Goal: Task Accomplishment & Management: Complete application form

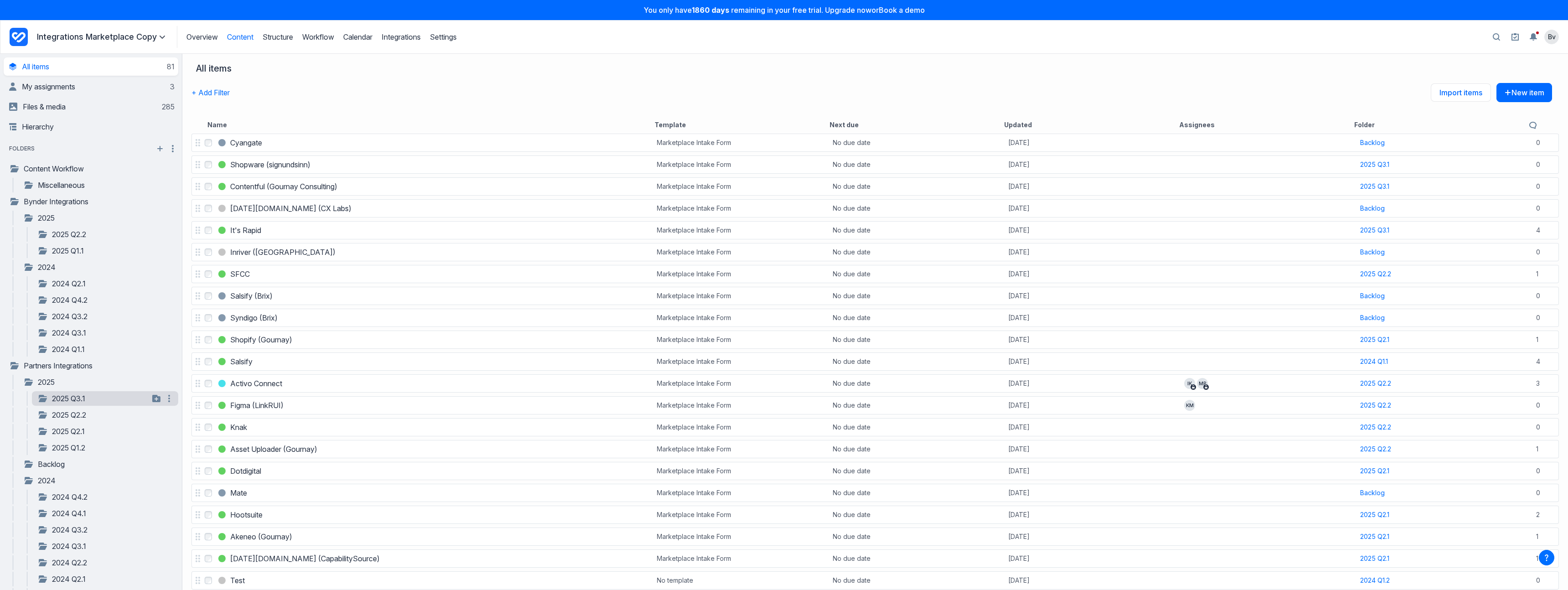
click at [77, 401] on link "2025 Q3.1" at bounding box center [93, 398] width 111 height 11
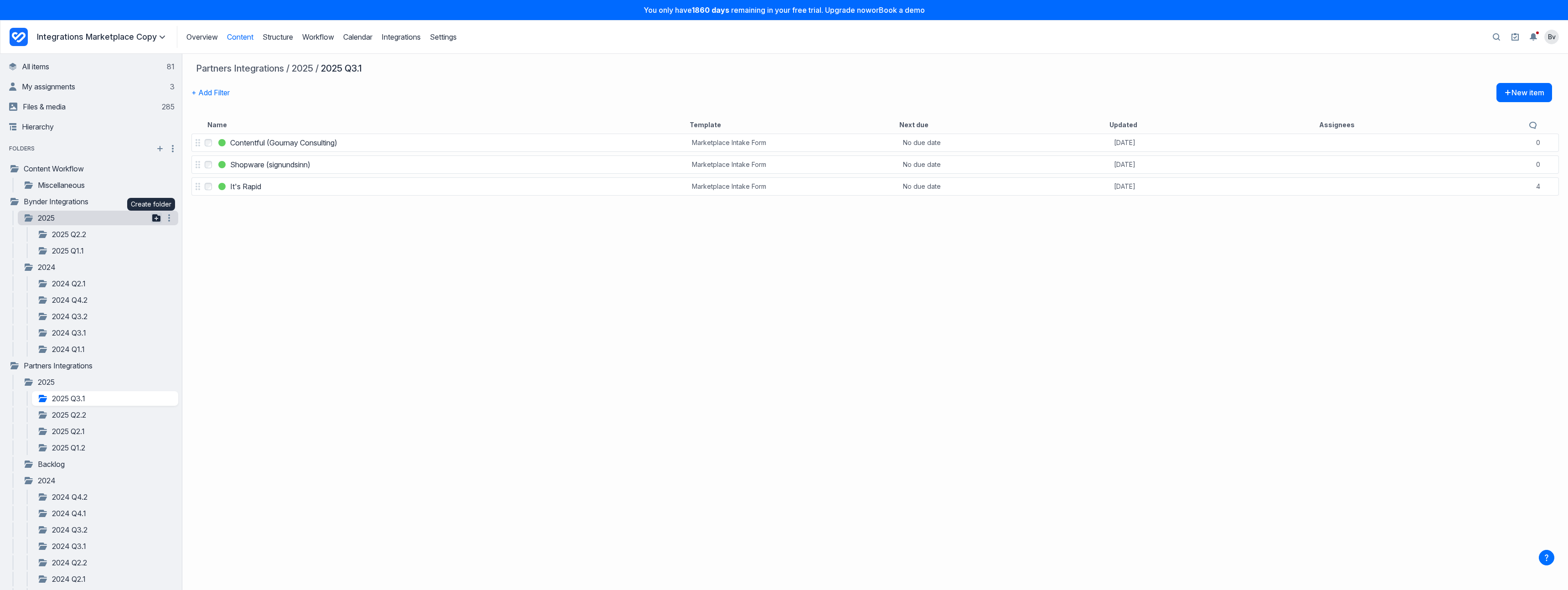
click at [152, 217] on icon "button" at bounding box center [156, 218] width 8 height 7
type input "*********"
click at [97, 236] on link "2025 Q3.2" at bounding box center [93, 234] width 111 height 11
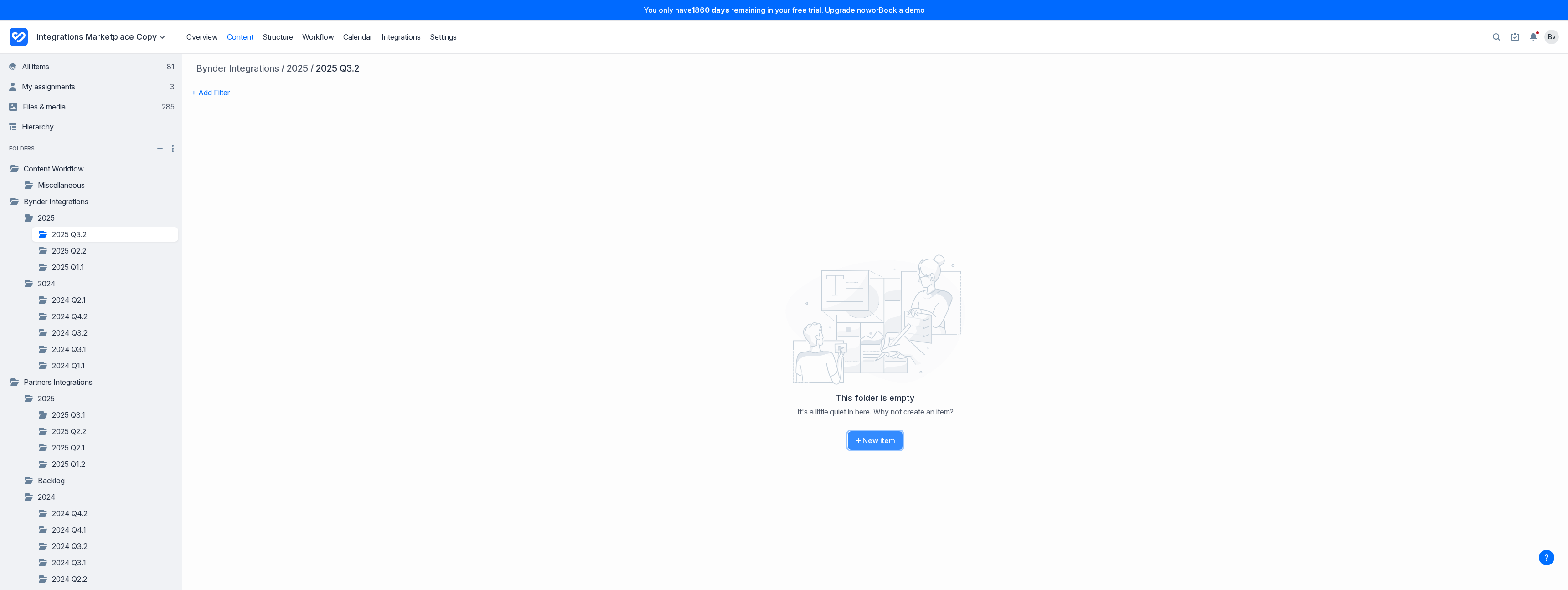
click at [866, 440] on button "New item" at bounding box center [875, 440] width 55 height 19
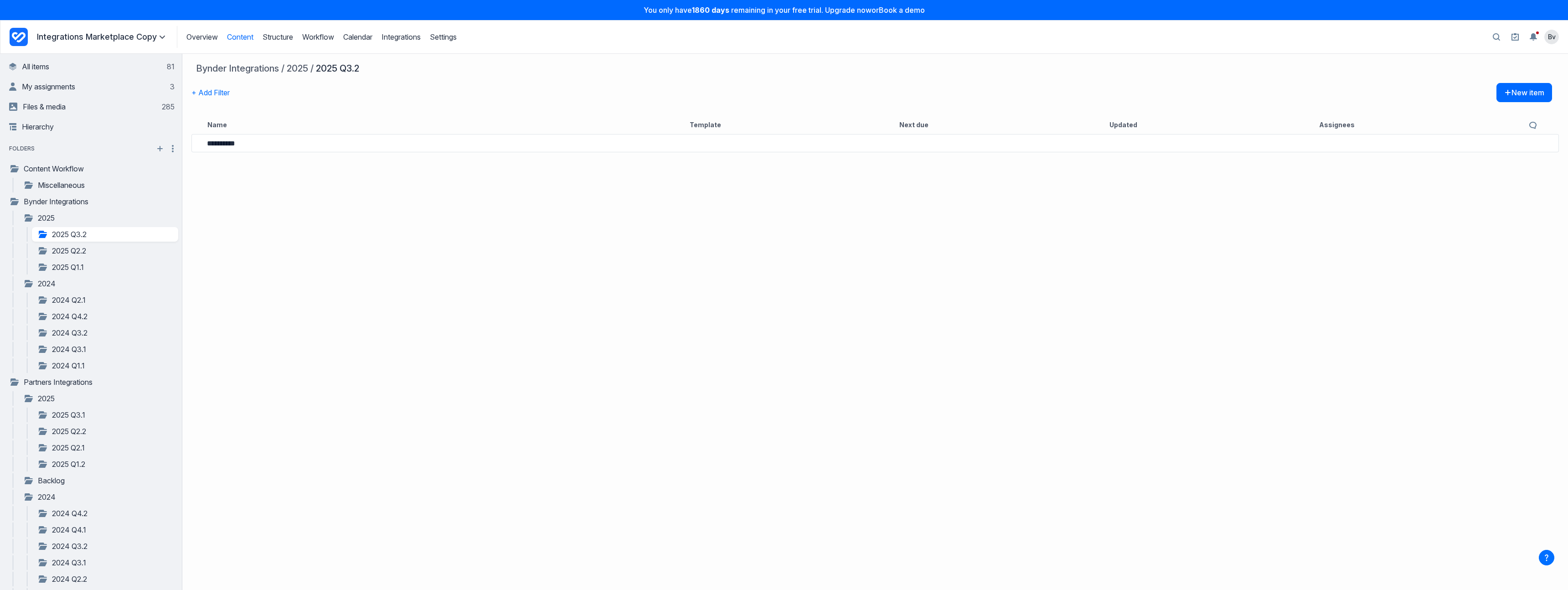
type input "**********"
click at [255, 144] on h3 "Contentful" at bounding box center [247, 142] width 35 height 11
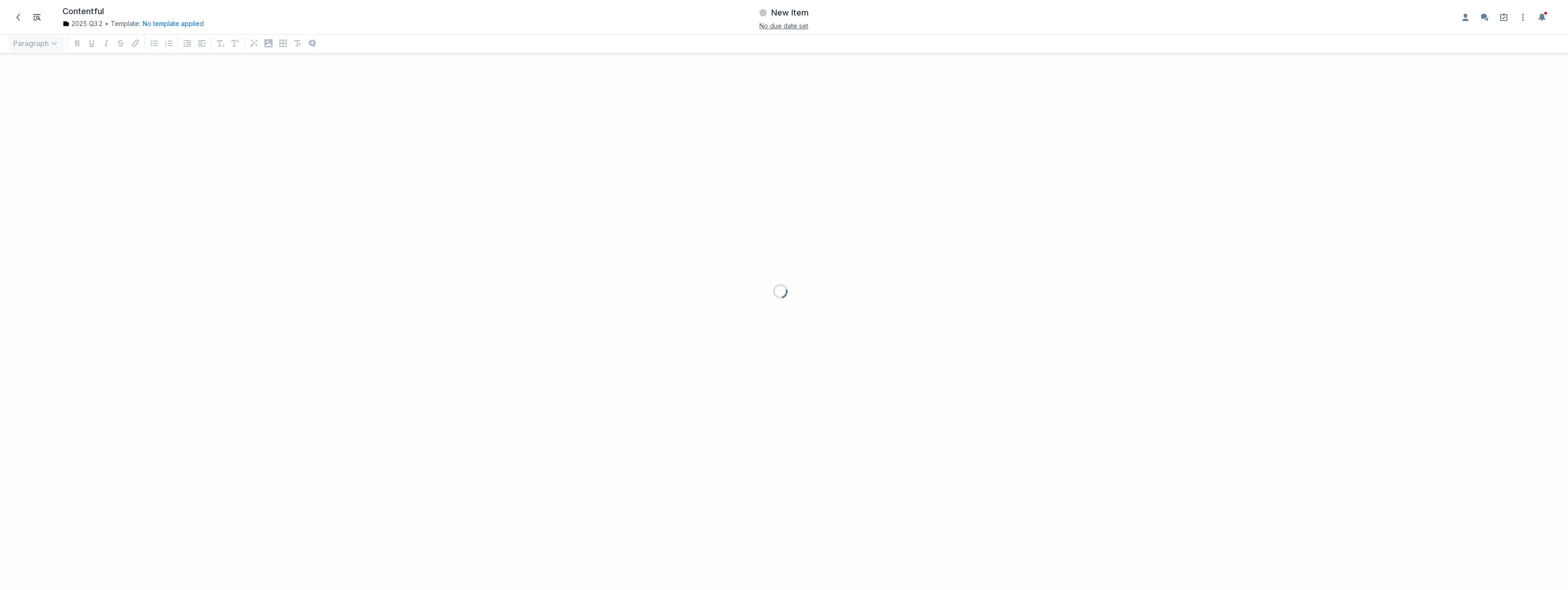
scroll to position [511, 1555]
click at [189, 22] on button "No template applied" at bounding box center [173, 23] width 61 height 9
click at [197, 59] on button "Choose template Down icon" at bounding box center [209, 63] width 122 height 20
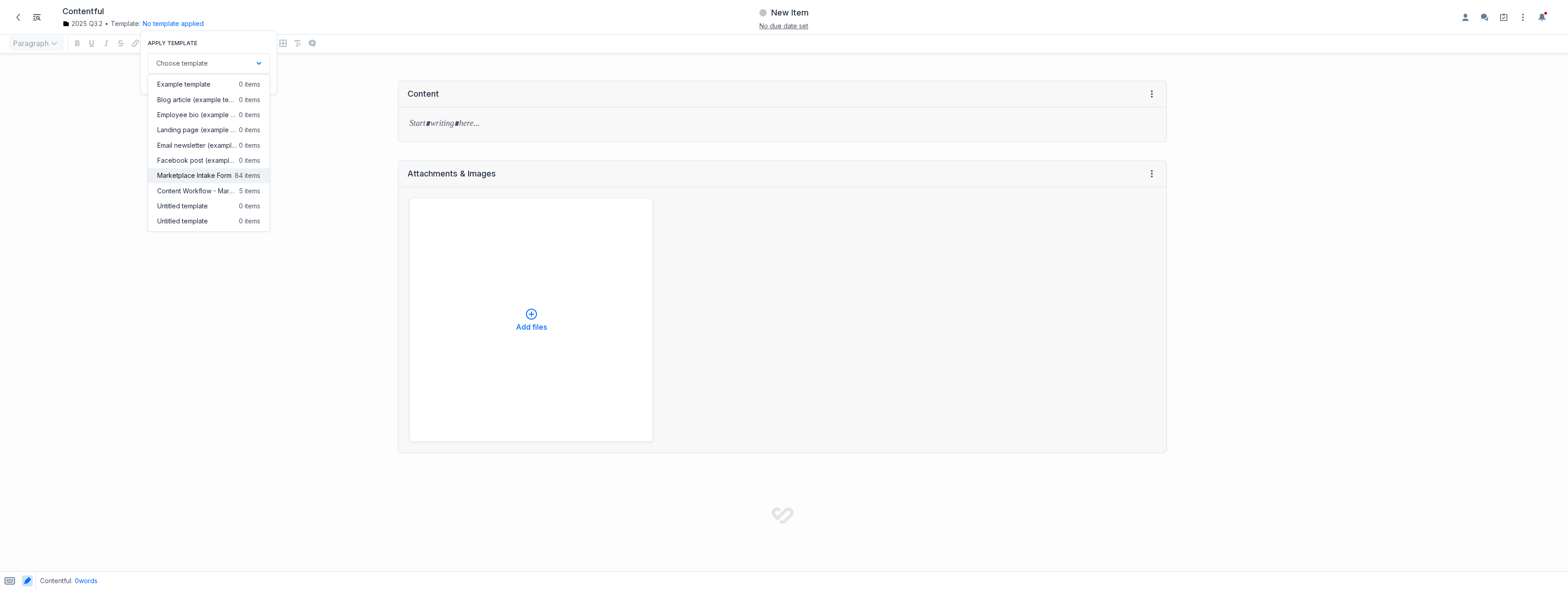
click at [220, 174] on span "Marketplace Intake Form" at bounding box center [194, 175] width 74 height 9
click at [250, 125] on button "Apply template" at bounding box center [245, 123] width 49 height 9
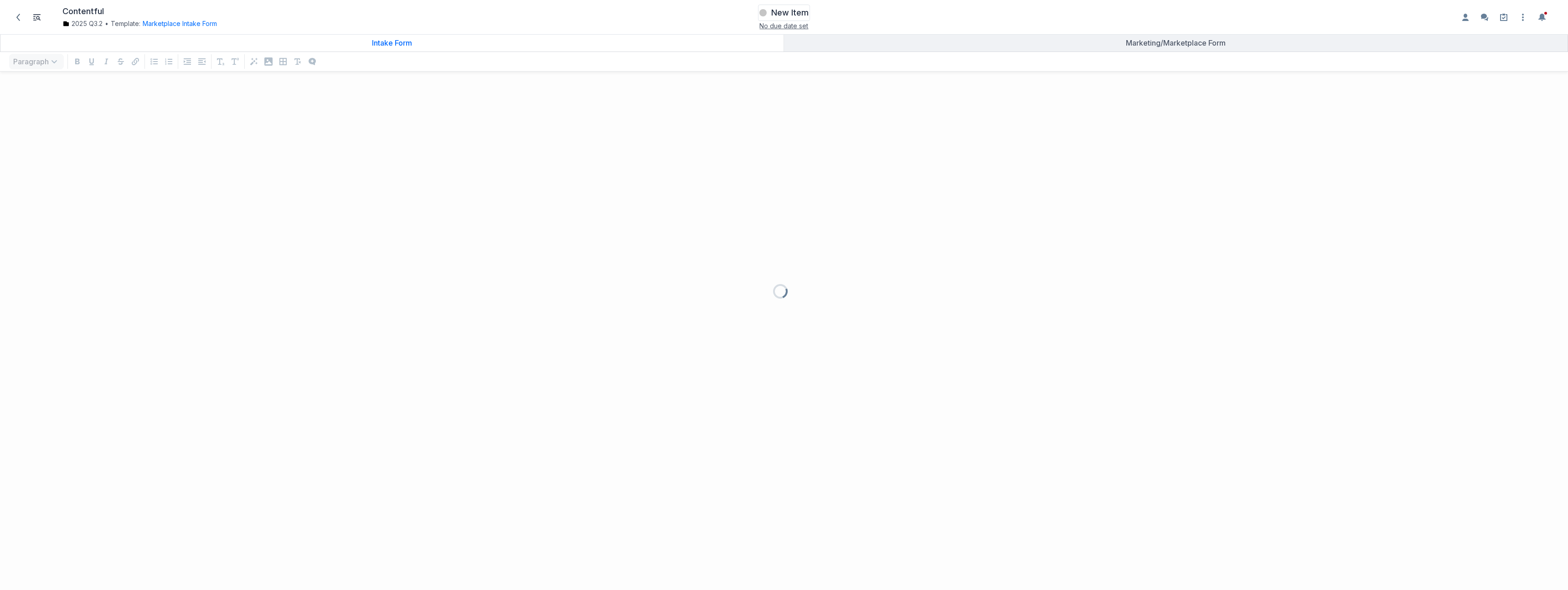
scroll to position [493, 1555]
click at [785, 13] on span "New Item" at bounding box center [789, 13] width 37 height 11
click at [894, 44] on button "Default" at bounding box center [900, 45] width 45 height 16
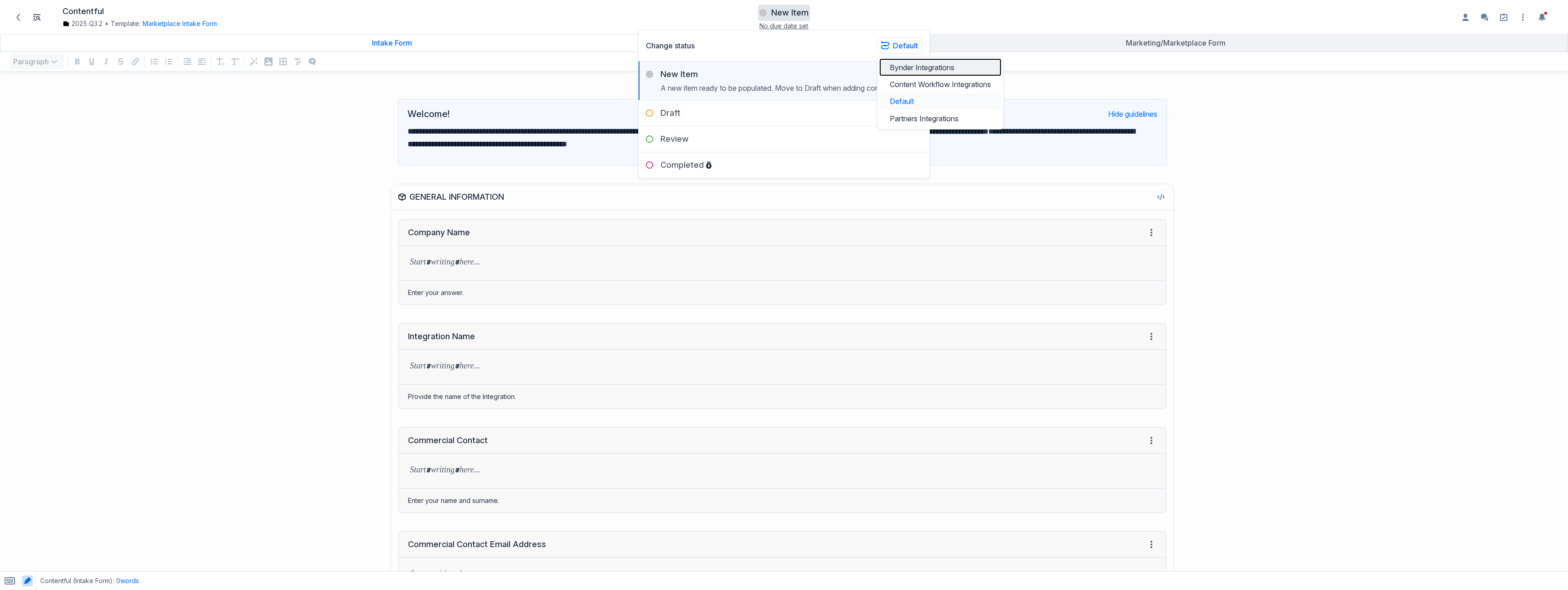
click at [895, 66] on button "Bynder Integrations" at bounding box center [940, 68] width 121 height 17
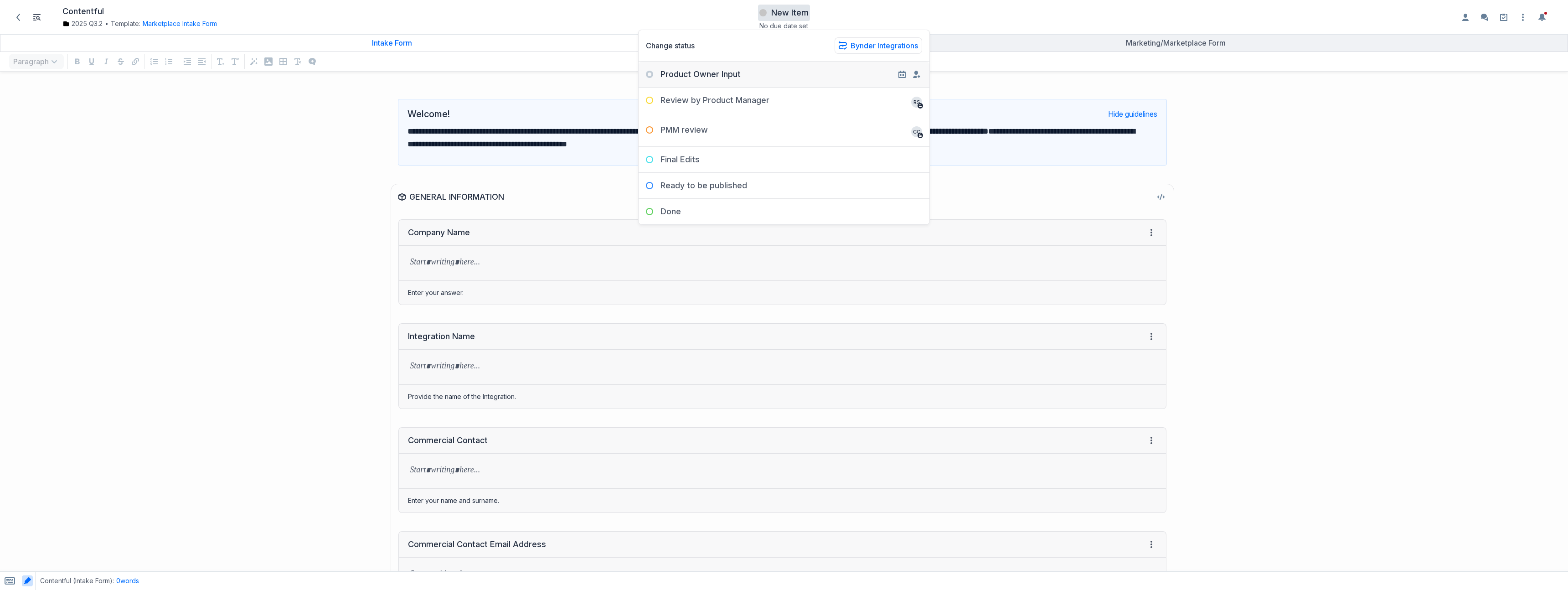
click at [698, 77] on div "Product Owner Input" at bounding box center [690, 74] width 102 height 11
click at [886, 147] on button "Set status" at bounding box center [894, 146] width 41 height 15
